Goal: Task Accomplishment & Management: Use online tool/utility

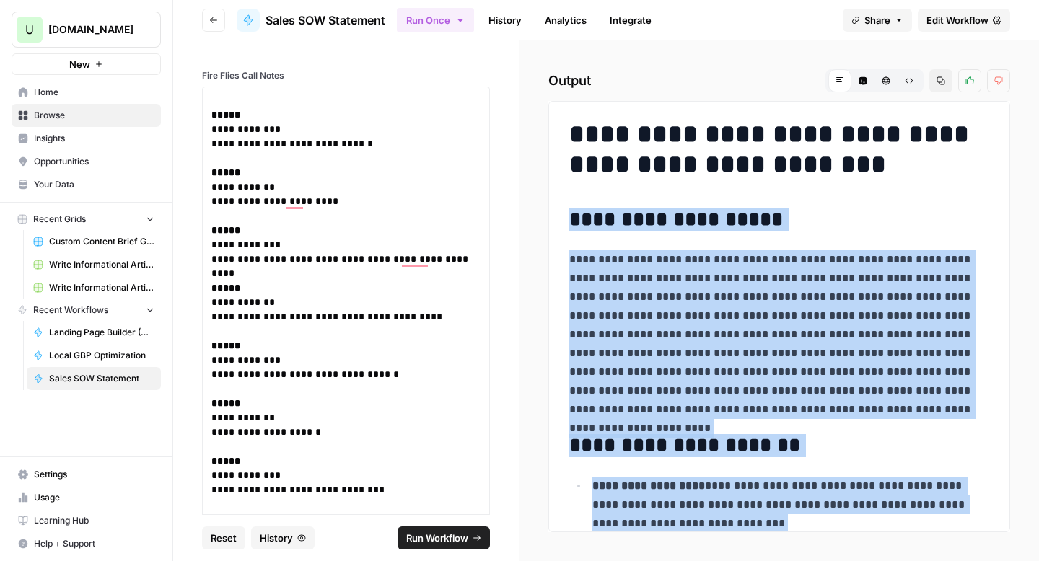
scroll to position [8440, 0]
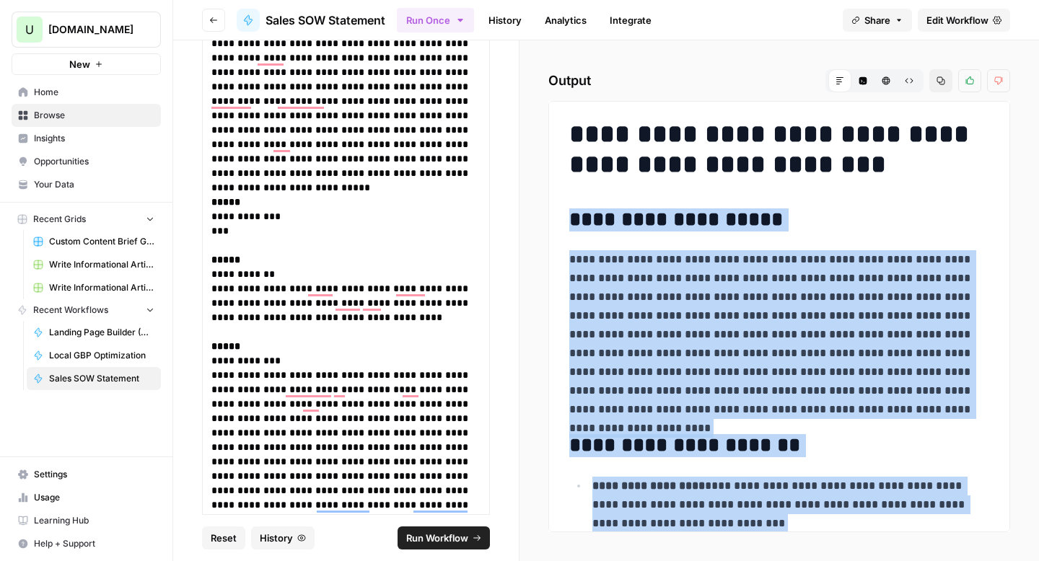
click at [133, 67] on button "New" at bounding box center [86, 64] width 149 height 22
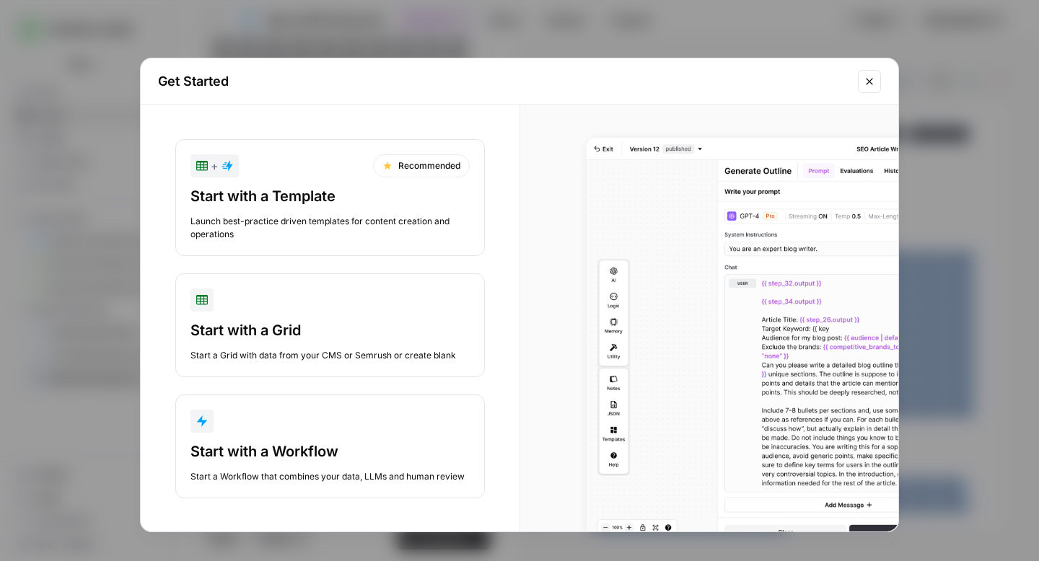
click at [360, 462] on div "Start with a Workflow Start a Workflow that combines your data, LLMs and human …" at bounding box center [329, 463] width 279 height 42
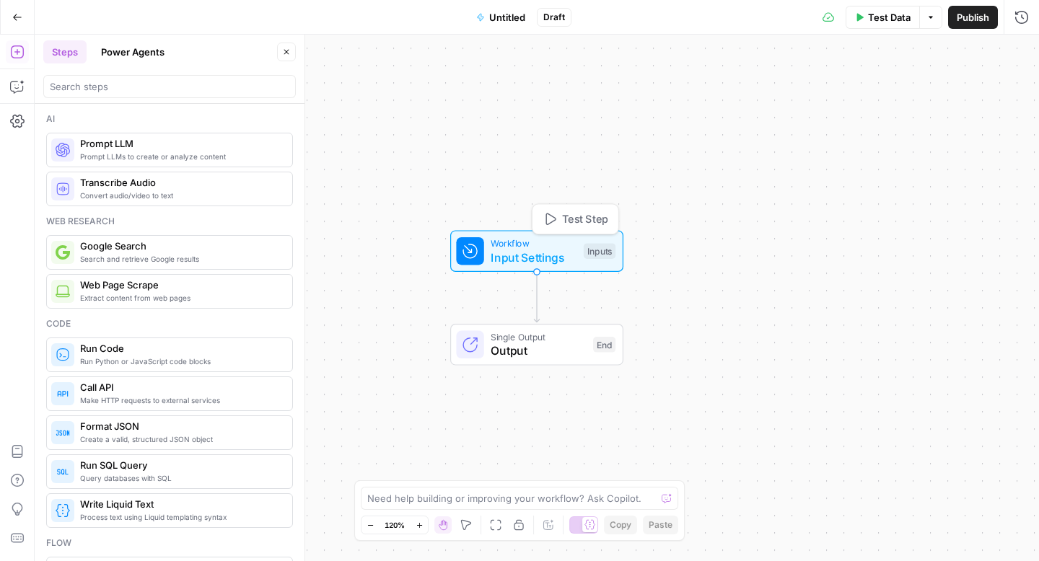
click at [551, 252] on span "Input Settings" at bounding box center [534, 257] width 86 height 17
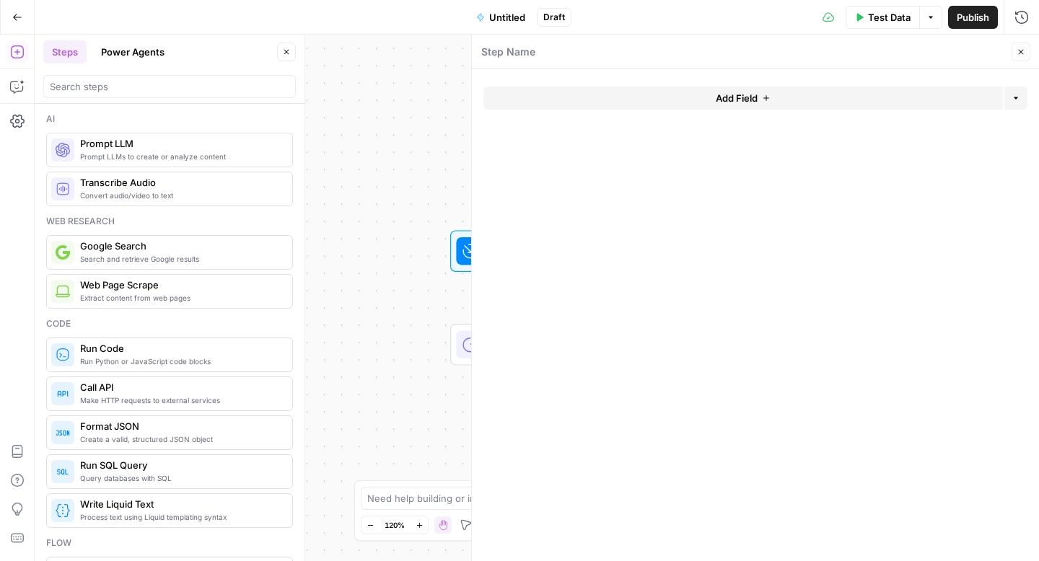
click at [716, 95] on span "Add Field" at bounding box center [737, 98] width 42 height 14
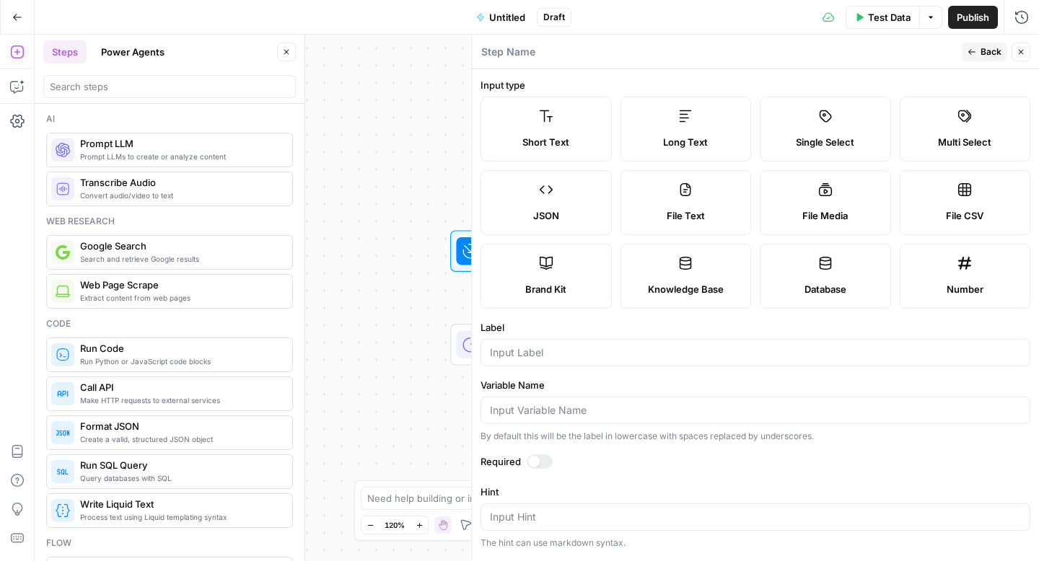
click at [517, 143] on div "Short Text" at bounding box center [546, 142] width 107 height 14
click at [533, 356] on input "Label" at bounding box center [755, 353] width 531 height 14
type input "{"
type input "Primary Keyword"
click at [586, 457] on label "Required" at bounding box center [755, 461] width 550 height 14
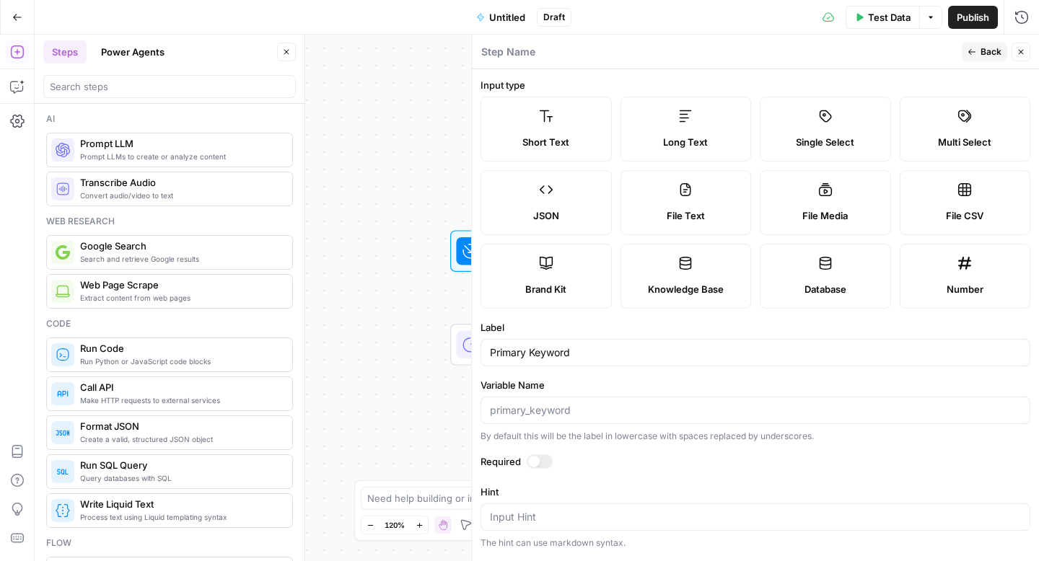
click at [548, 461] on div at bounding box center [540, 461] width 26 height 14
click at [976, 54] on icon "button" at bounding box center [971, 52] width 9 height 9
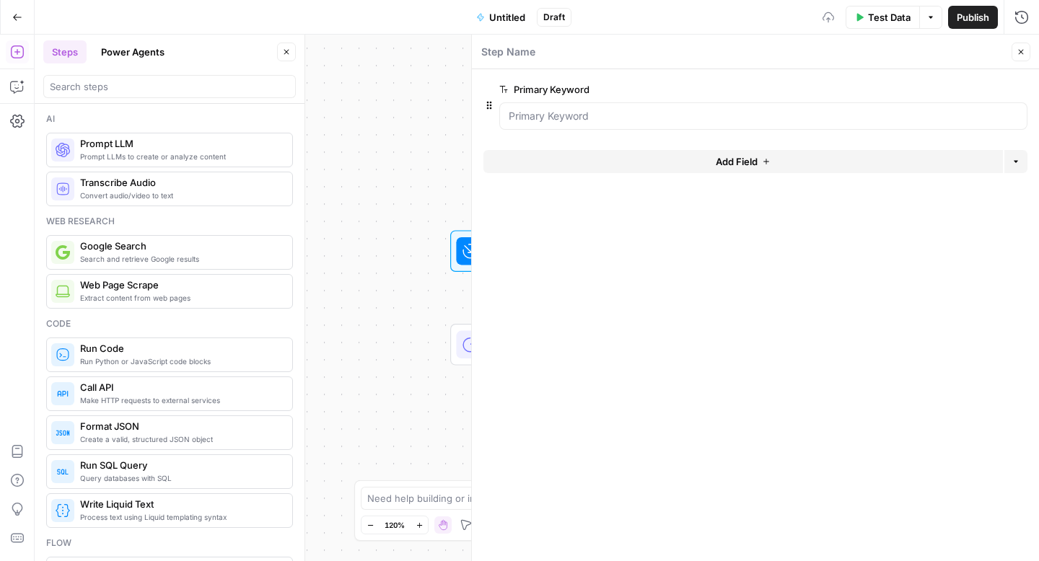
click at [620, 390] on form "Primary Keyword edit field Delete group Add Field Options" at bounding box center [755, 315] width 567 height 492
click at [731, 169] on button "Add Field" at bounding box center [742, 161] width 519 height 23
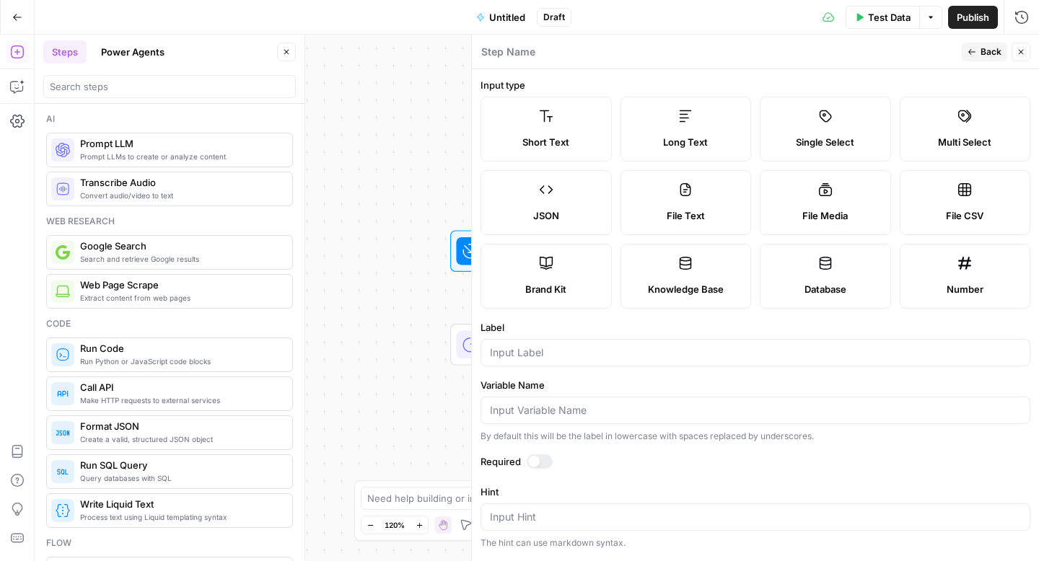
click at [673, 113] on label "Long Text" at bounding box center [685, 129] width 131 height 65
click at [524, 352] on input "Label" at bounding box center [755, 353] width 531 height 14
type input "A"
type input "Secondary Keywords"
click at [589, 464] on label "Required" at bounding box center [755, 461] width 550 height 14
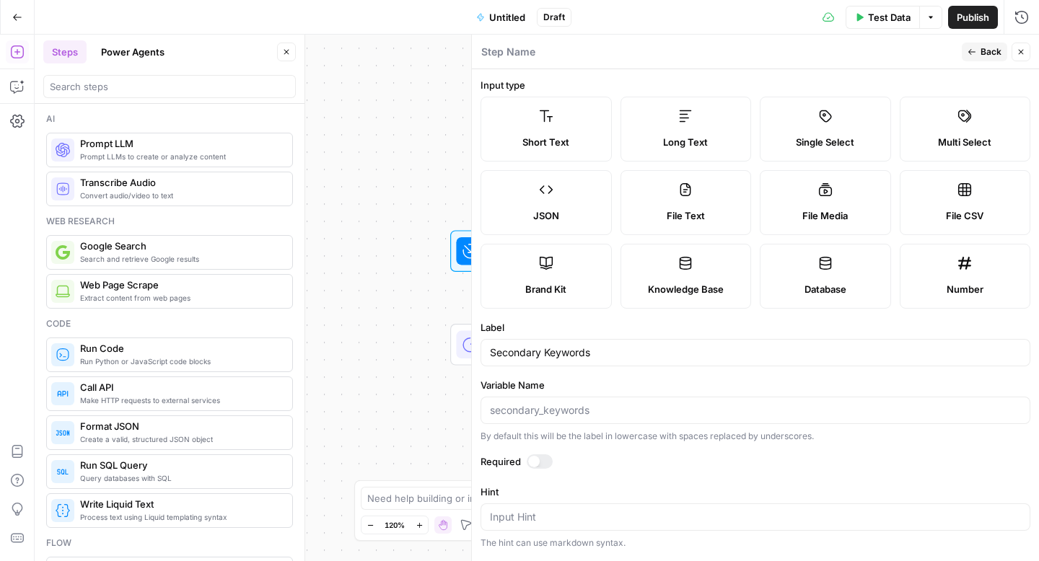
click at [988, 44] on button "Back" at bounding box center [984, 52] width 45 height 19
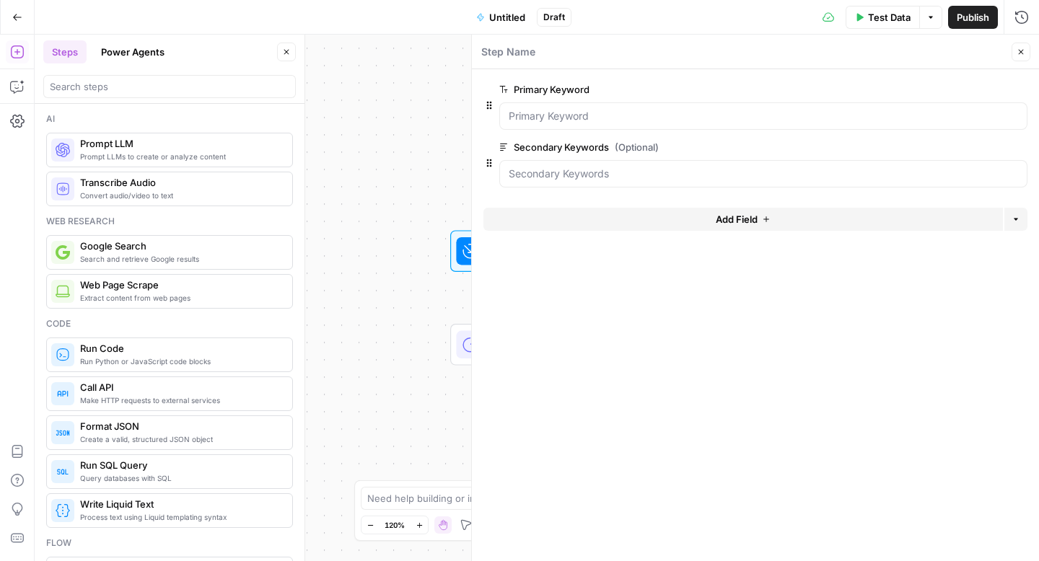
click at [730, 221] on span "Add Field" at bounding box center [737, 219] width 42 height 14
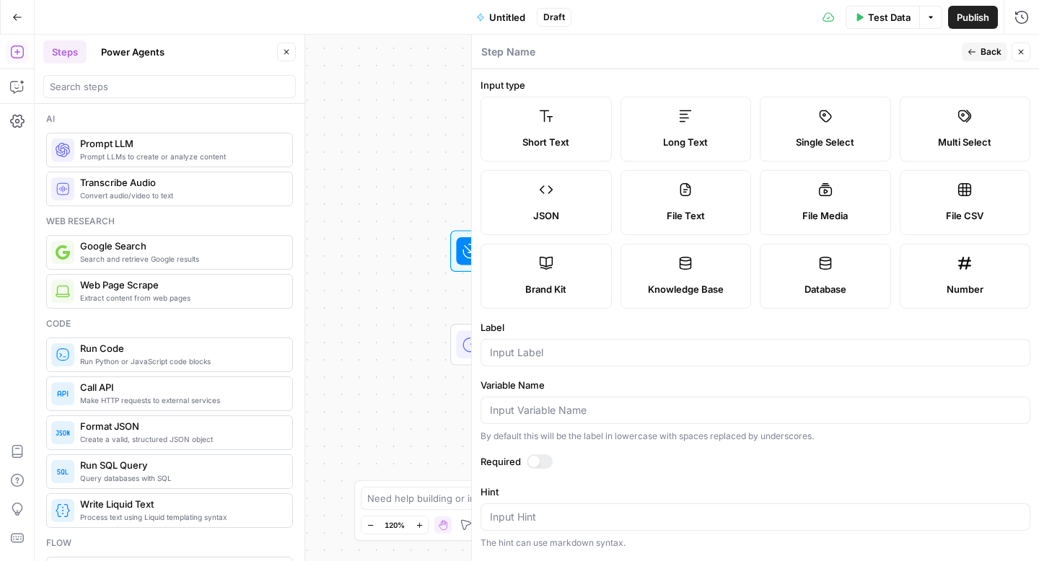
click at [543, 119] on icon at bounding box center [546, 116] width 14 height 14
click at [568, 356] on input "Label" at bounding box center [755, 353] width 531 height 14
type input "Page Type"
click at [855, 140] on div "Single Select" at bounding box center [825, 142] width 107 height 14
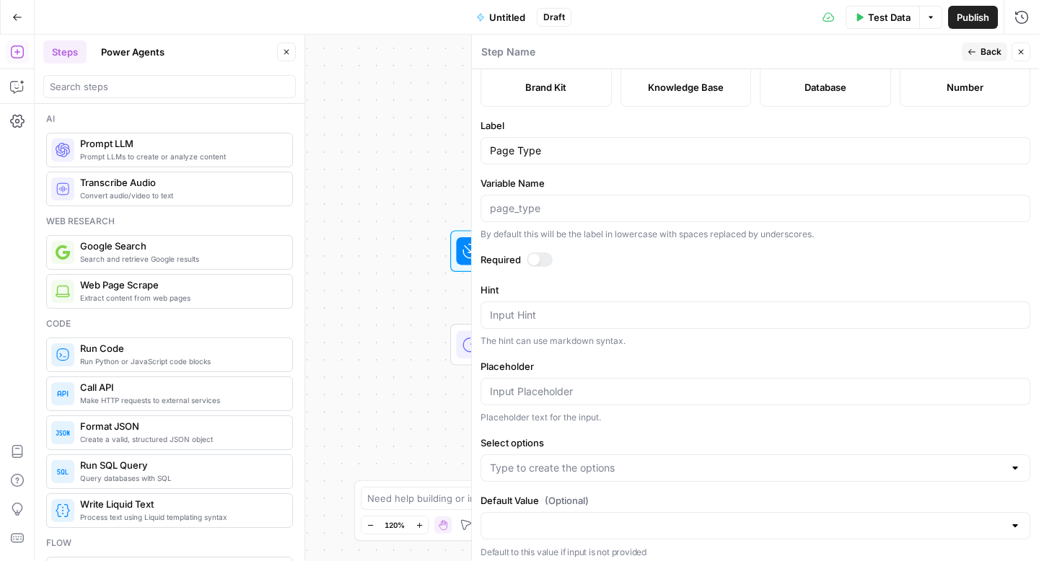
scroll to position [208, 0]
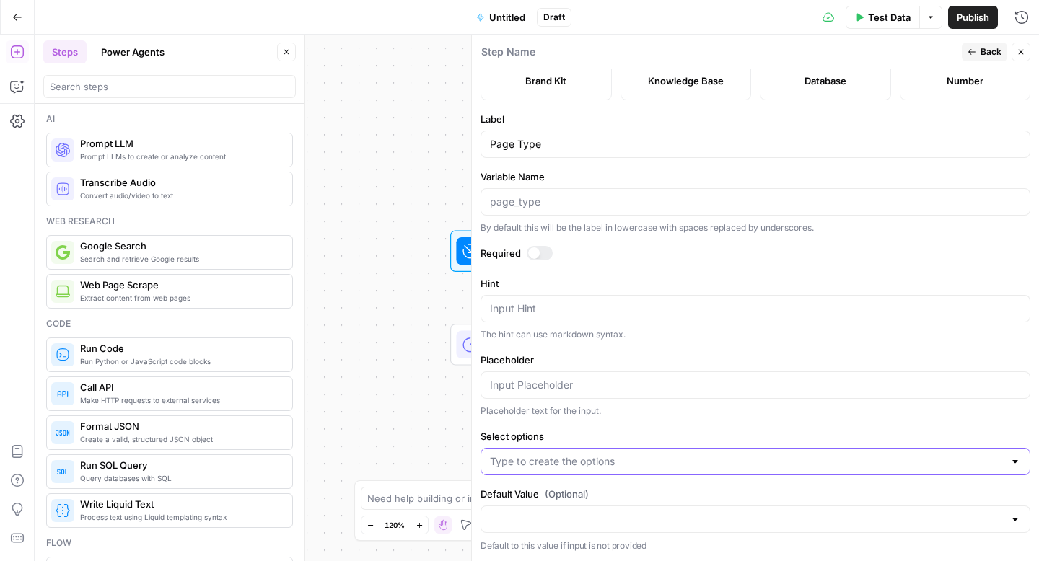
click at [602, 461] on input "Select options" at bounding box center [747, 461] width 514 height 14
type input "Blog"
type input "Guide"
type input "Core Page"
click at [981, 52] on span "Back" at bounding box center [990, 51] width 21 height 13
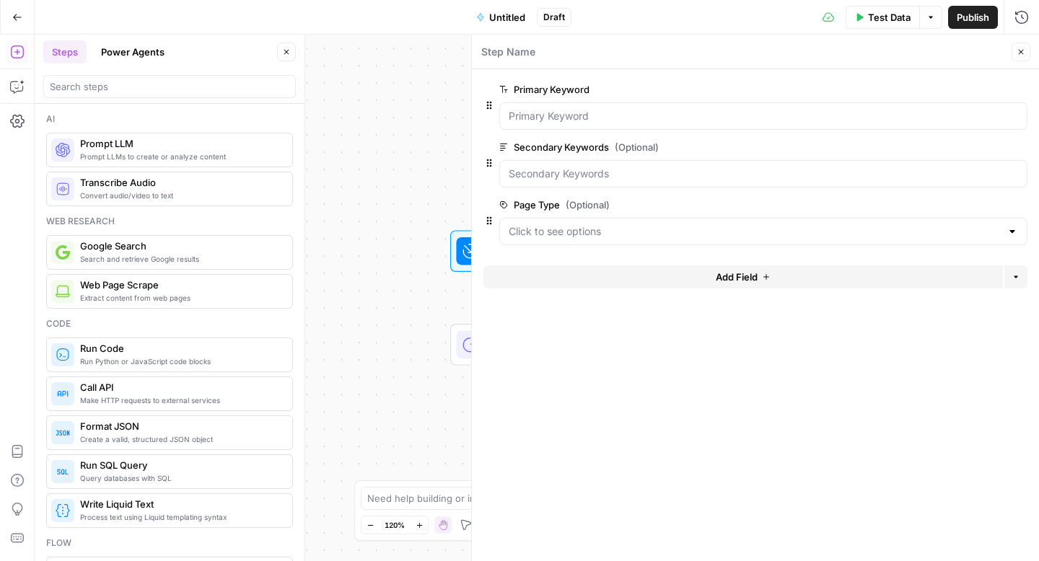
click at [722, 285] on button "Add Field" at bounding box center [742, 276] width 519 height 23
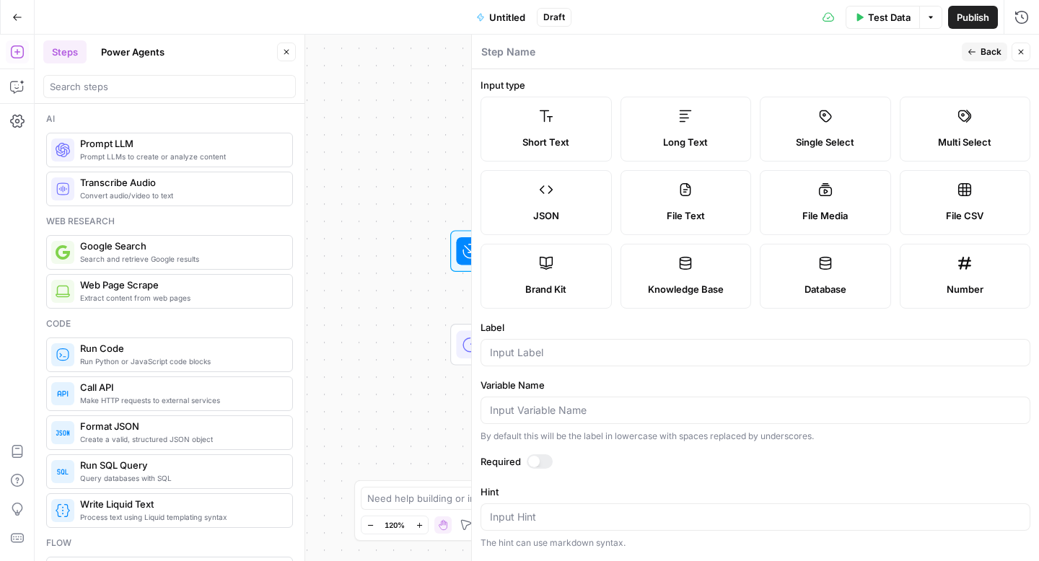
click at [543, 126] on label "Short Text" at bounding box center [545, 129] width 131 height 65
click at [520, 357] on input "Label" at bounding box center [755, 353] width 531 height 14
type input "City"
click at [985, 48] on span "Back" at bounding box center [990, 51] width 21 height 13
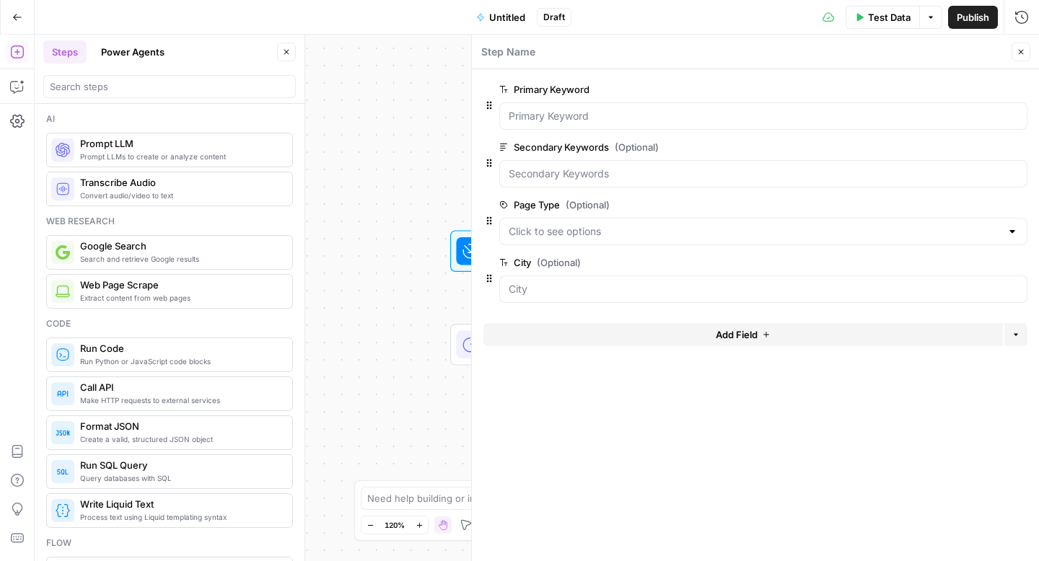
click at [634, 338] on button "Add Field" at bounding box center [742, 334] width 519 height 23
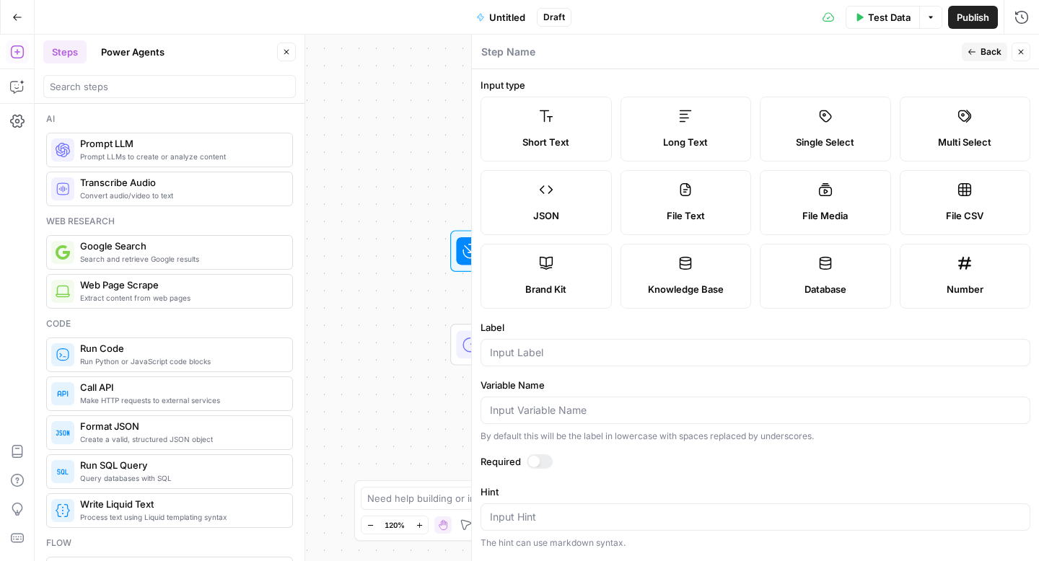
click at [530, 120] on label "Short Text" at bounding box center [545, 129] width 131 height 65
click at [549, 359] on input "Label" at bounding box center [755, 353] width 531 height 14
type input "State"
click at [539, 461] on div at bounding box center [540, 461] width 26 height 14
click at [990, 53] on span "P" at bounding box center [989, 48] width 12 height 14
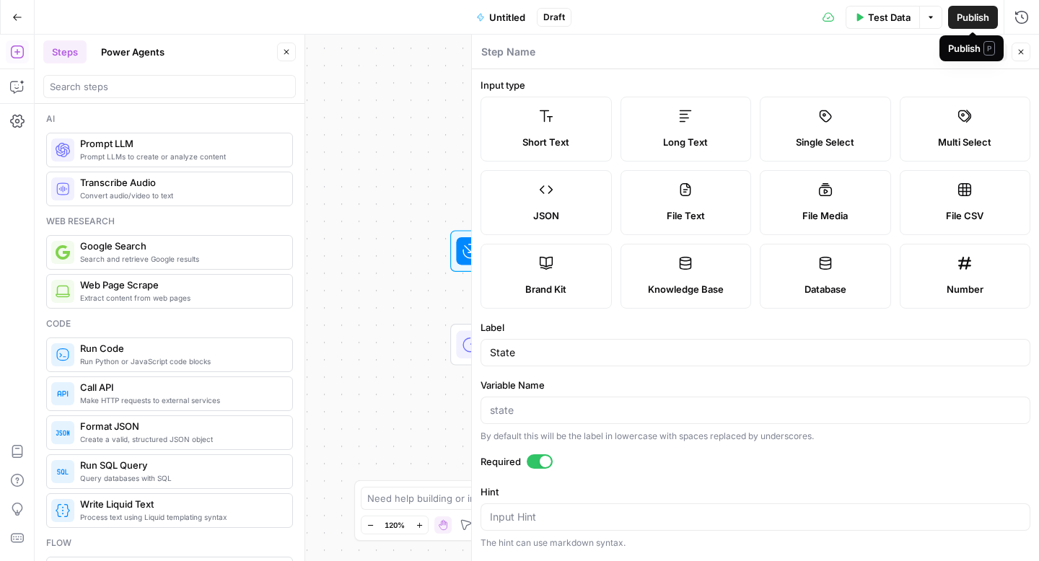
click at [904, 50] on div "Step Name" at bounding box center [718, 52] width 477 height 16
click at [988, 52] on span "Back" at bounding box center [990, 51] width 21 height 13
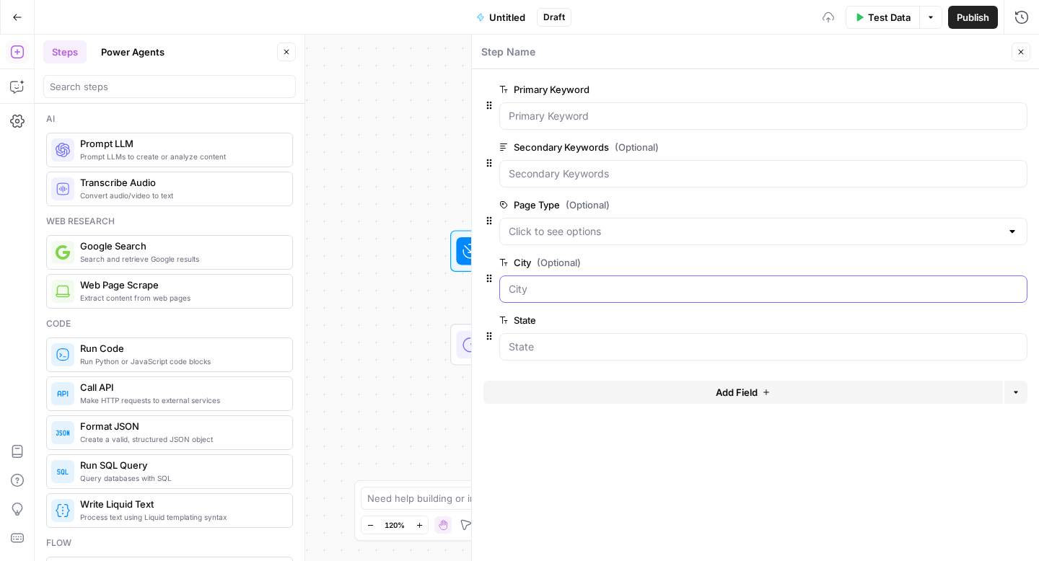
click at [733, 284] on input "City (Optional)" at bounding box center [763, 289] width 509 height 14
click at [969, 264] on span "edit field" at bounding box center [973, 263] width 32 height 12
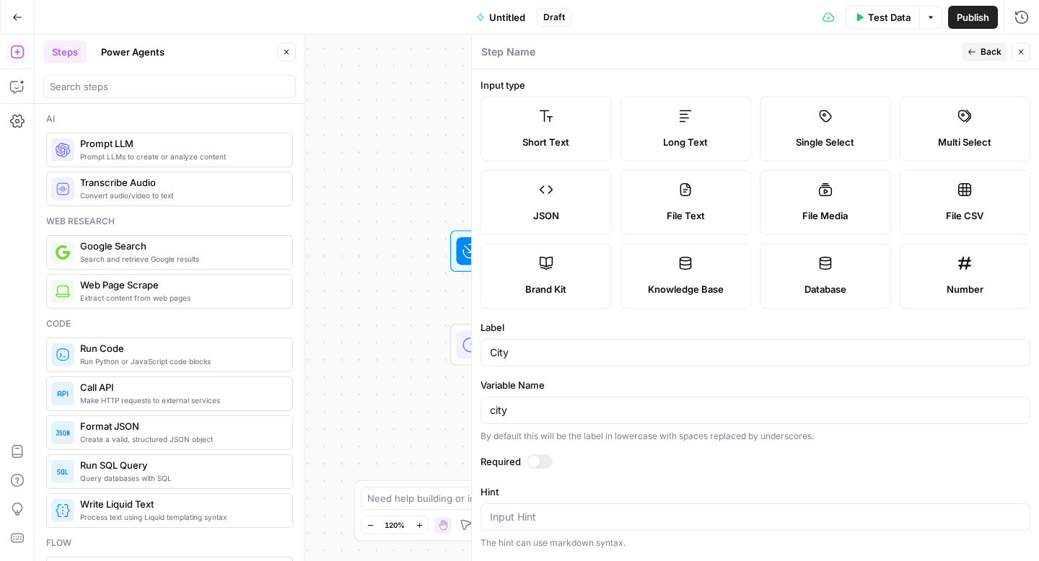
click at [545, 460] on div at bounding box center [540, 461] width 26 height 14
click at [975, 51] on icon "button" at bounding box center [971, 52] width 9 height 9
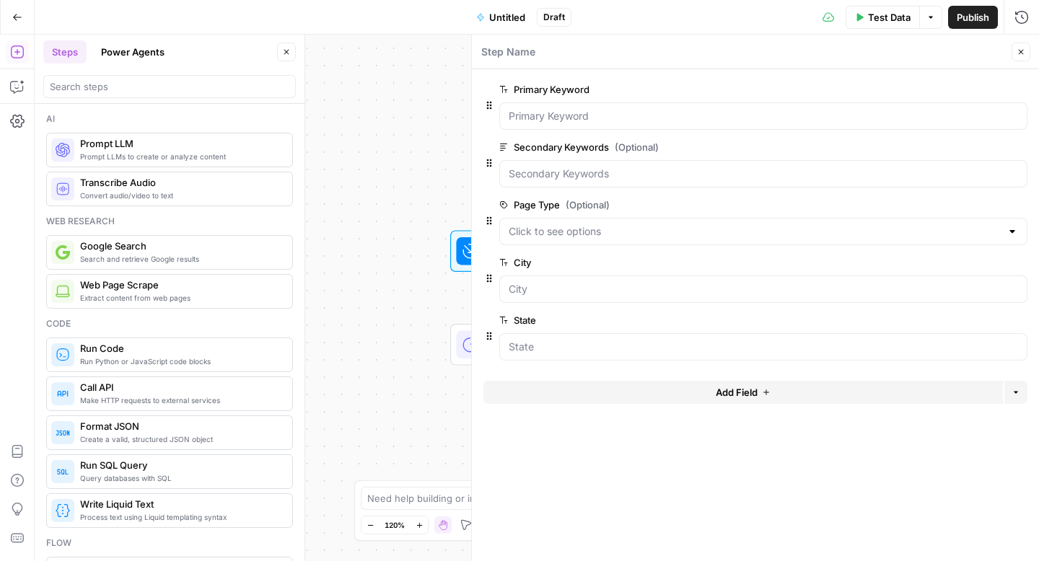
click at [966, 203] on span "edit field" at bounding box center [973, 205] width 32 height 12
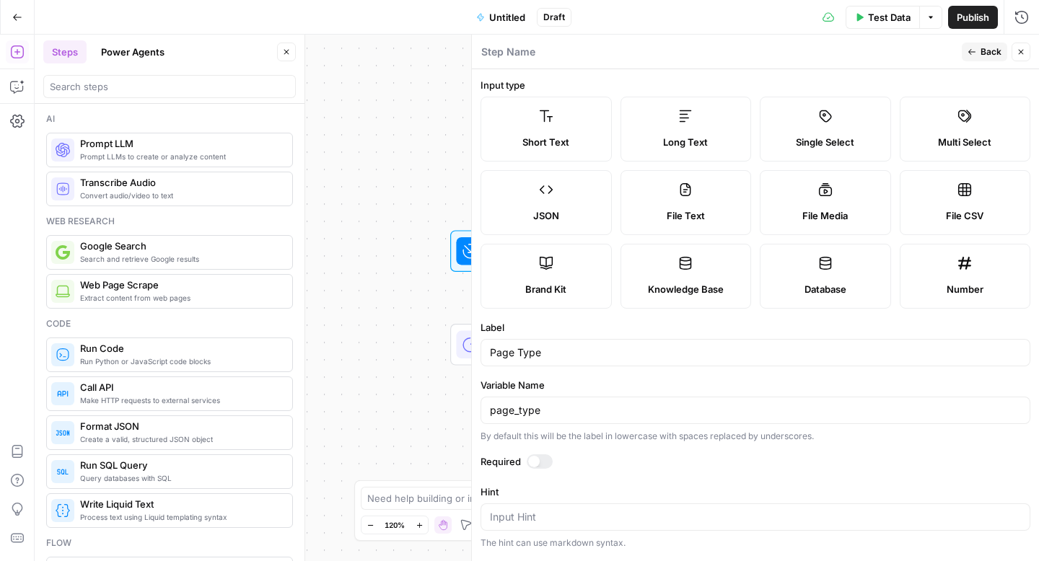
click at [970, 12] on span "Publish" at bounding box center [973, 17] width 32 height 14
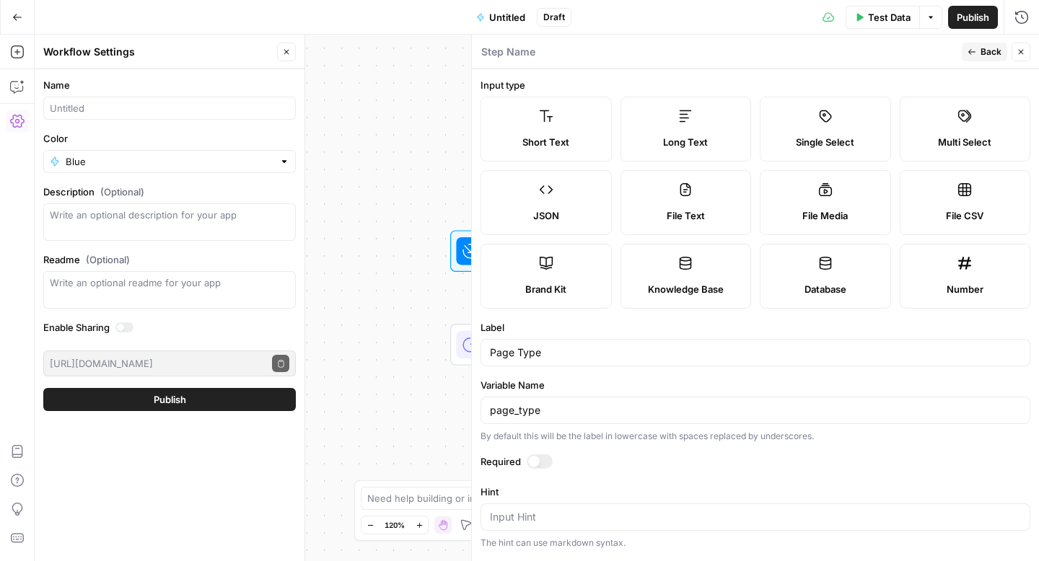
click at [200, 393] on button "Publish" at bounding box center [169, 399] width 252 height 23
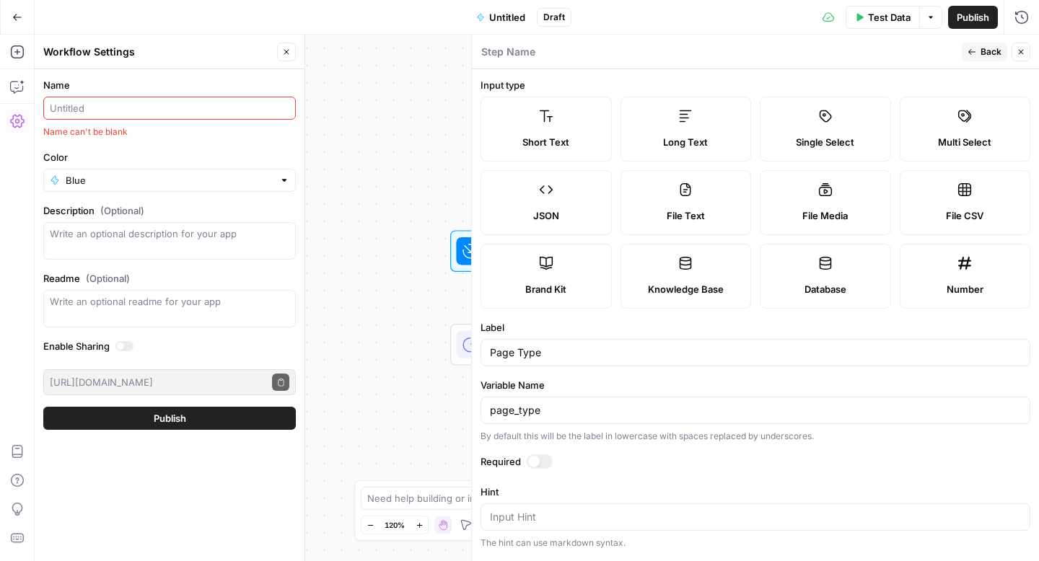
click at [217, 108] on input "Name" at bounding box center [170, 108] width 240 height 14
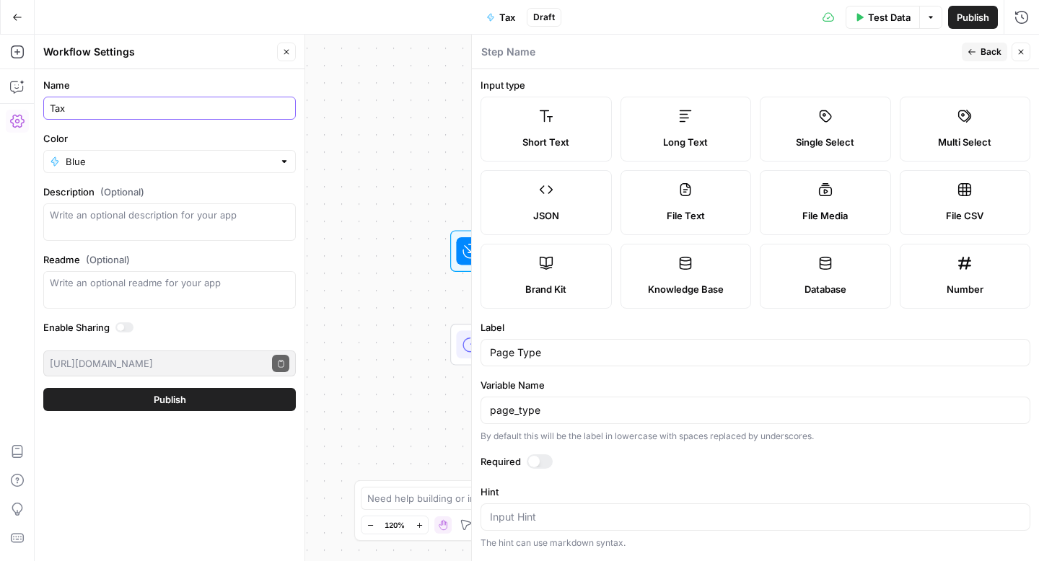
type input "Tax"
click at [156, 391] on button "Publish" at bounding box center [169, 399] width 252 height 23
